Goal: Task Accomplishment & Management: Complete application form

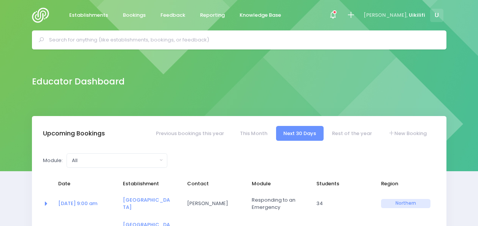
select select "5"
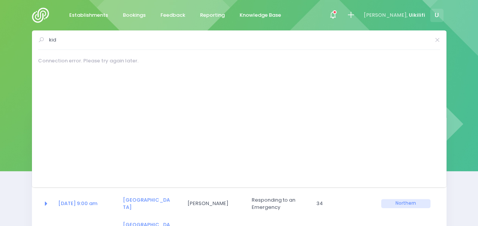
type input "kid"
click at [45, 16] on img at bounding box center [43, 15] width 22 height 15
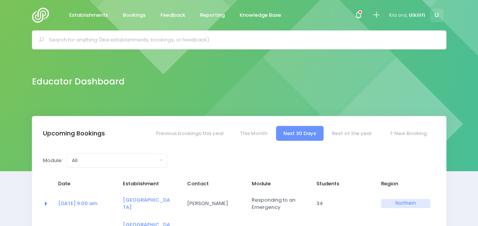
select select "5"
click at [185, 44] on input "text" at bounding box center [242, 39] width 387 height 11
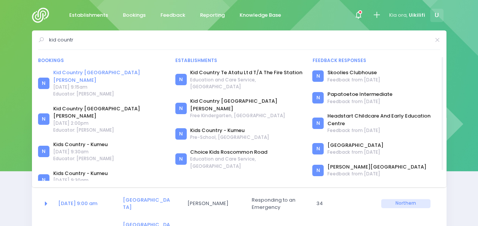
type input "kid countr"
click at [96, 73] on link "Kid Country Saint Johns" at bounding box center [109, 76] width 113 height 15
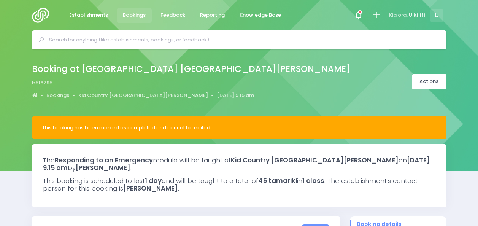
select select "5"
click at [116, 97] on link "Kid Country [GEOGRAPHIC_DATA][PERSON_NAME]" at bounding box center [143, 96] width 130 height 8
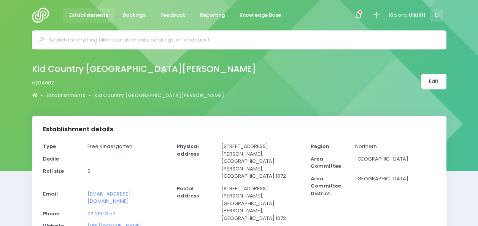
select select "5"
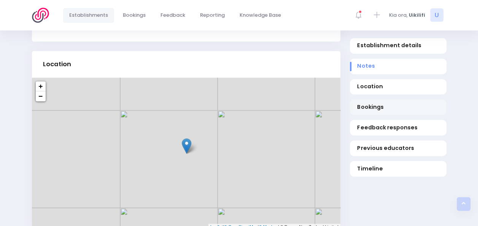
click at [372, 103] on span "Bookings" at bounding box center [398, 107] width 82 height 8
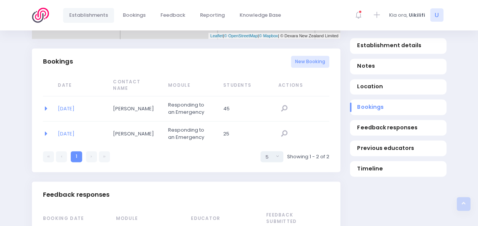
scroll to position [502, 0]
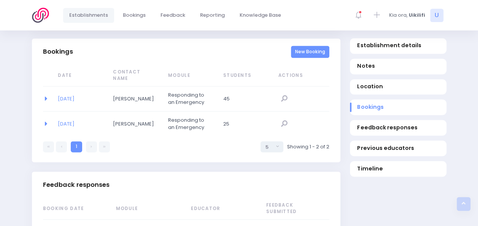
click at [305, 53] on link "New Booking" at bounding box center [310, 52] width 38 height 13
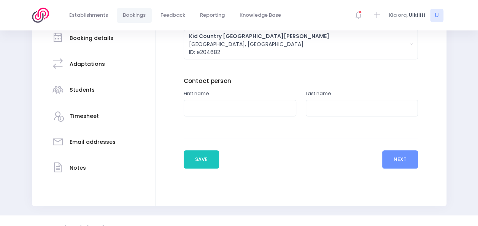
scroll to position [155, 0]
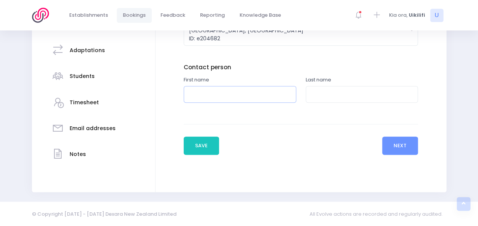
click at [233, 96] on input "text" at bounding box center [240, 94] width 113 height 17
type input "Anthy"
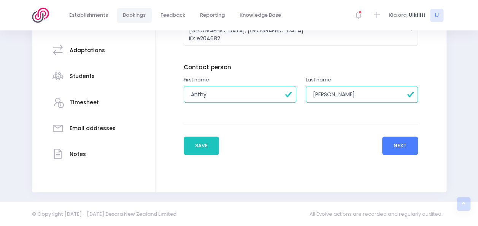
type input "Lau"
click at [407, 146] on button "Next" at bounding box center [400, 146] width 36 height 18
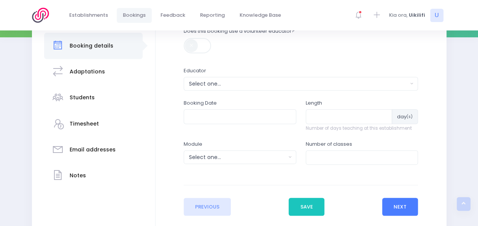
scroll to position [134, 0]
click at [296, 85] on div "Select one..." at bounding box center [298, 84] width 219 height 8
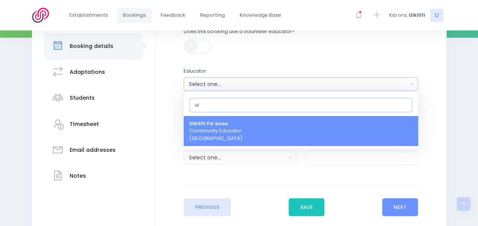
type input "ui"
click at [265, 128] on link "Uikilifi Fa’aoso Community Educator Northern Region" at bounding box center [301, 131] width 234 height 30
select select "321150"
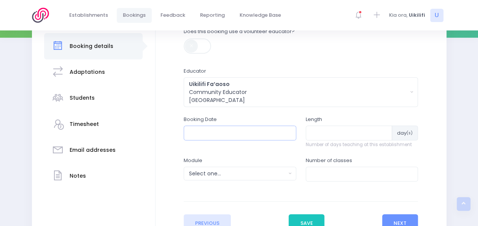
click at [254, 132] on input "text" at bounding box center [240, 133] width 113 height 14
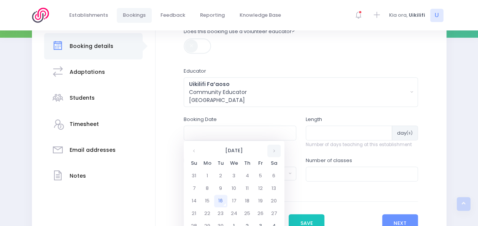
click at [275, 153] on th at bounding box center [273, 151] width 13 height 13
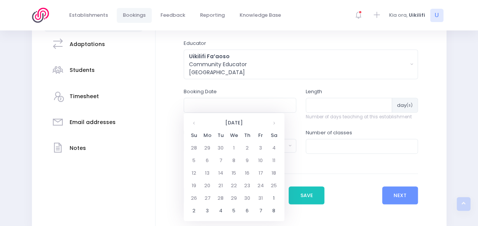
scroll to position [162, 0]
click at [194, 125] on th at bounding box center [194, 122] width 13 height 13
click at [236, 197] on td "1" at bounding box center [233, 198] width 13 height 13
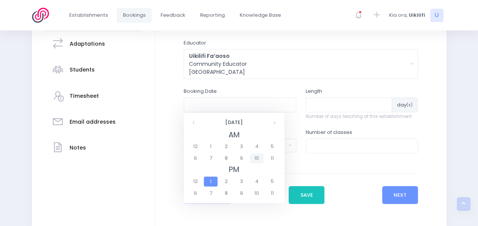
click at [254, 160] on span "10" at bounding box center [256, 158] width 13 height 10
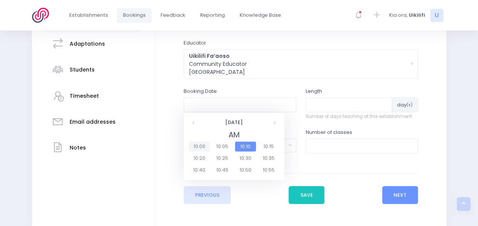
click at [198, 144] on span "10:00" at bounding box center [199, 146] width 21 height 10
type input "01/10/2025 10:00 AM"
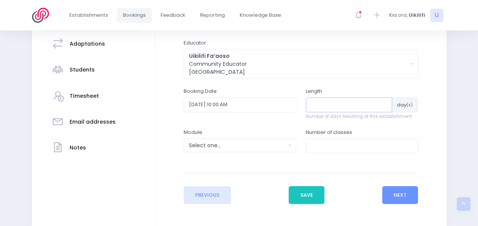
click at [337, 105] on input "number" at bounding box center [349, 104] width 87 height 14
type input "1"
click at [277, 148] on div "Select one..." at bounding box center [237, 145] width 97 height 8
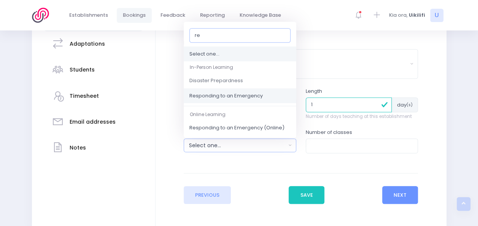
type input "re"
click at [254, 97] on span "Responding to an Emergency" at bounding box center [225, 96] width 73 height 8
select select "Responding to an Emergency"
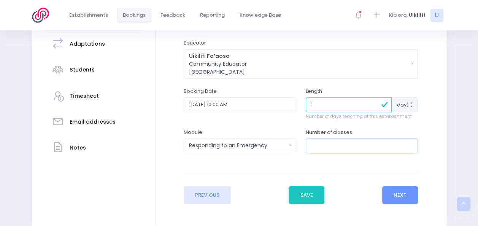
click at [329, 143] on input "number" at bounding box center [362, 145] width 113 height 14
type input "1"
click at [393, 191] on button "Next" at bounding box center [400, 195] width 36 height 18
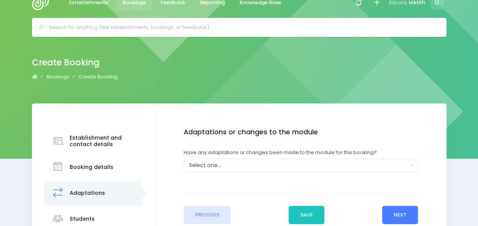
scroll to position [0, 0]
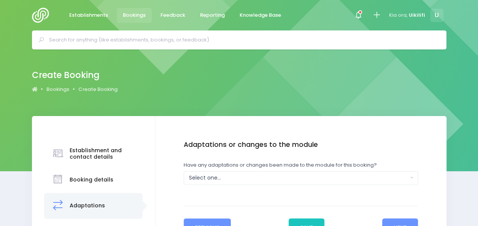
click at [222, 223] on button "Previous" at bounding box center [208, 227] width 48 height 18
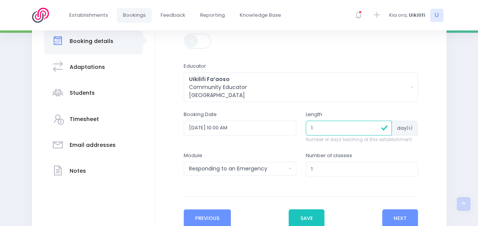
scroll to position [198, 0]
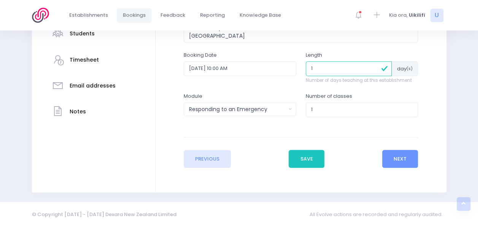
click at [421, 157] on div "Enter the basic details Establishment Select one... 'Api Fakakoloa 'Api Fakakol…" at bounding box center [301, 55] width 276 height 225
click at [406, 160] on button "Next" at bounding box center [400, 159] width 36 height 18
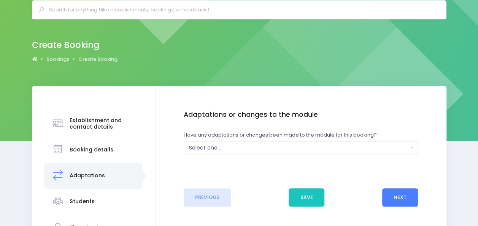
scroll to position [0, 0]
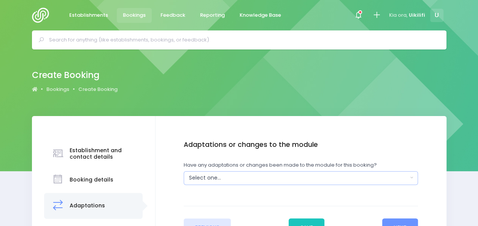
click at [295, 180] on div "Select one..." at bounding box center [298, 178] width 219 height 8
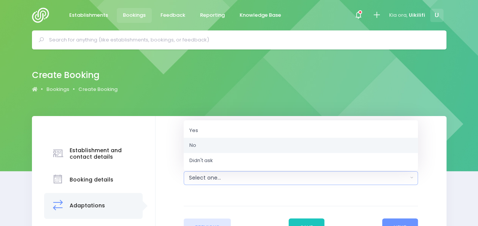
click at [264, 146] on link "No" at bounding box center [301, 145] width 234 height 15
select select "No"
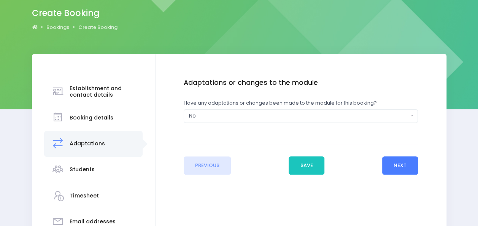
click at [391, 173] on button "Next" at bounding box center [400, 165] width 36 height 18
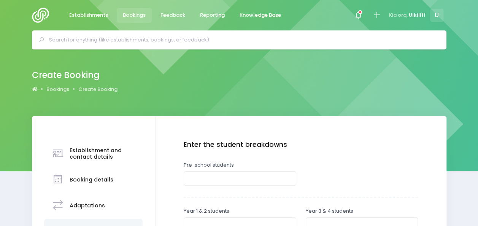
click at [310, 173] on div at bounding box center [362, 174] width 122 height 26
click at [302, 177] on div at bounding box center [362, 174] width 122 height 26
click at [281, 177] on input "number" at bounding box center [240, 178] width 113 height 14
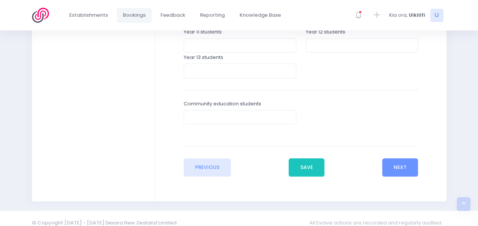
scroll to position [293, 0]
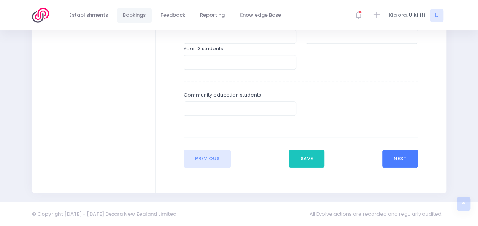
type input "30"
click at [405, 160] on button "Next" at bounding box center [400, 158] width 36 height 18
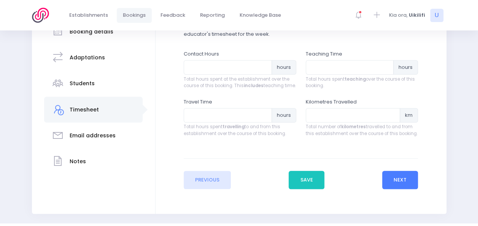
scroll to position [151, 0]
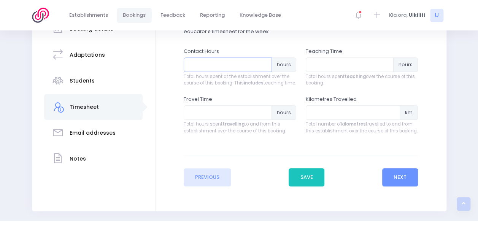
click at [238, 72] on input "number" at bounding box center [228, 64] width 88 height 14
type input "2"
click at [339, 62] on input "number" at bounding box center [350, 64] width 88 height 14
type input "2"
click at [396, 186] on button "Next" at bounding box center [400, 177] width 36 height 18
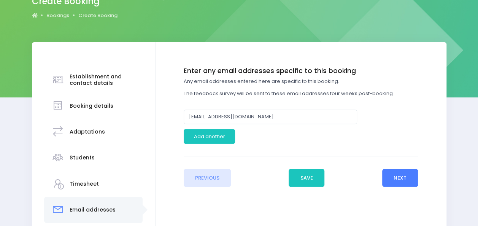
scroll to position [74, 0]
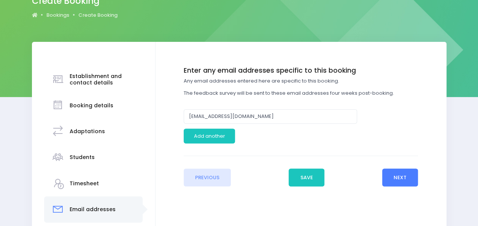
click at [400, 173] on button "Next" at bounding box center [400, 177] width 36 height 18
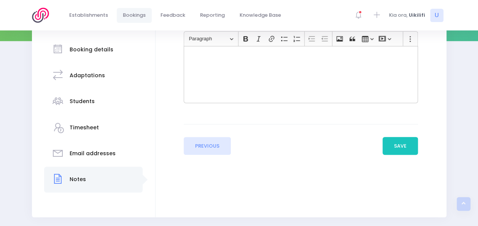
scroll to position [131, 0]
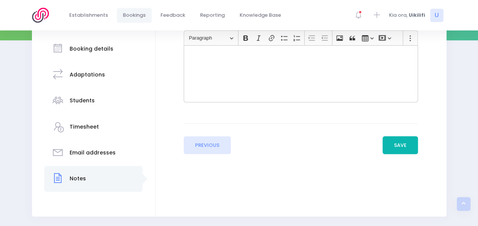
click at [399, 149] on button "Save" at bounding box center [401, 145] width 36 height 18
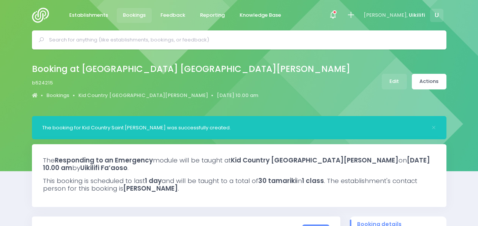
select select "5"
click at [426, 83] on link "Actions" at bounding box center [429, 82] width 35 height 16
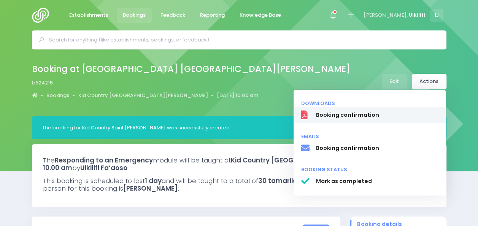
click at [388, 115] on span "Booking confirmation" at bounding box center [377, 115] width 122 height 8
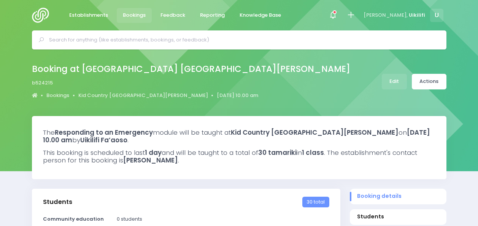
select select "5"
select select
click at [416, 86] on link "Actions" at bounding box center [429, 82] width 35 height 16
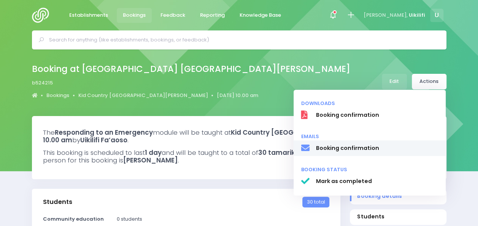
click at [352, 151] on span "Booking confirmation" at bounding box center [377, 148] width 122 height 8
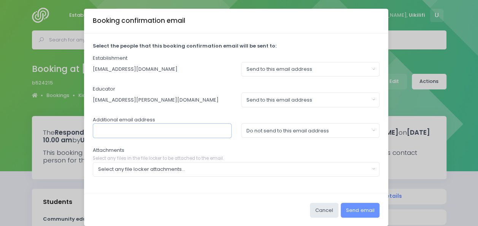
click at [208, 133] on input "text" at bounding box center [162, 130] width 139 height 14
paste input "anthy@kidcountrystjohns.co.nz"
type input "anthy@kidcountrystjohns.co.nz"
click at [318, 129] on div "Do not send to this email address" at bounding box center [307, 131] width 123 height 8
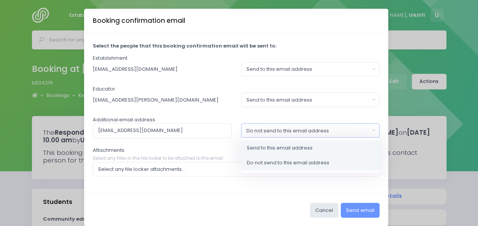
click at [302, 151] on link "Send to this email address" at bounding box center [310, 147] width 139 height 15
select select "send"
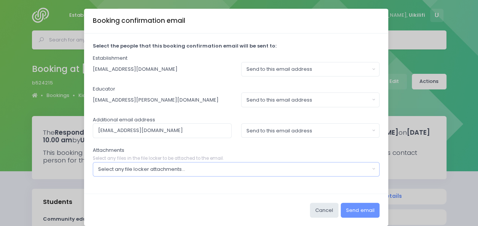
click at [265, 168] on div "Select any file locker attachments..." at bounding box center [234, 169] width 272 height 8
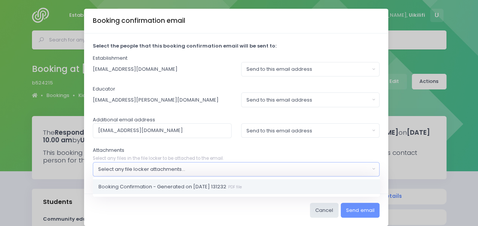
click at [257, 185] on link "Booking Confirmation - Generated on 2025-09-16 131232 PDF file" at bounding box center [236, 186] width 287 height 15
select select "11328"
click at [261, 211] on div "Cancel Send email" at bounding box center [236, 210] width 304 height 32
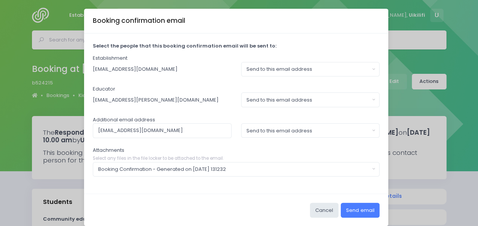
click at [352, 206] on button "Send email" at bounding box center [360, 210] width 39 height 14
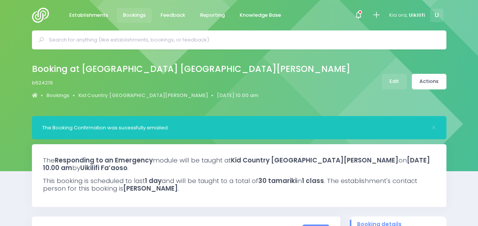
select select "5"
